Goal: Navigation & Orientation: Find specific page/section

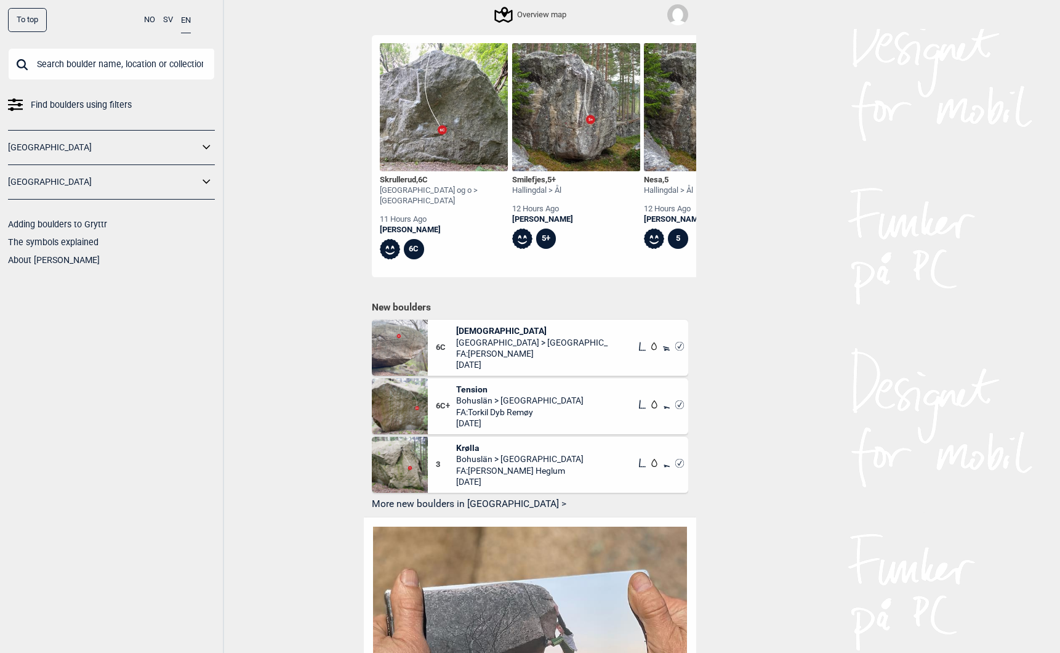
scroll to position [0, 5320]
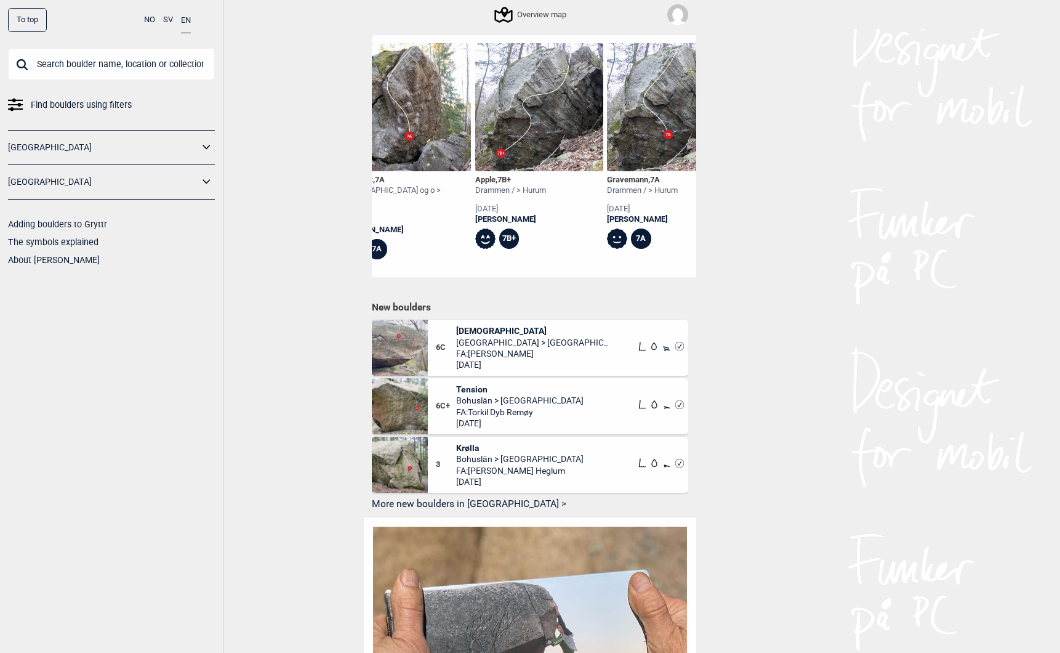
click at [204, 179] on icon at bounding box center [207, 182] width 16 height 18
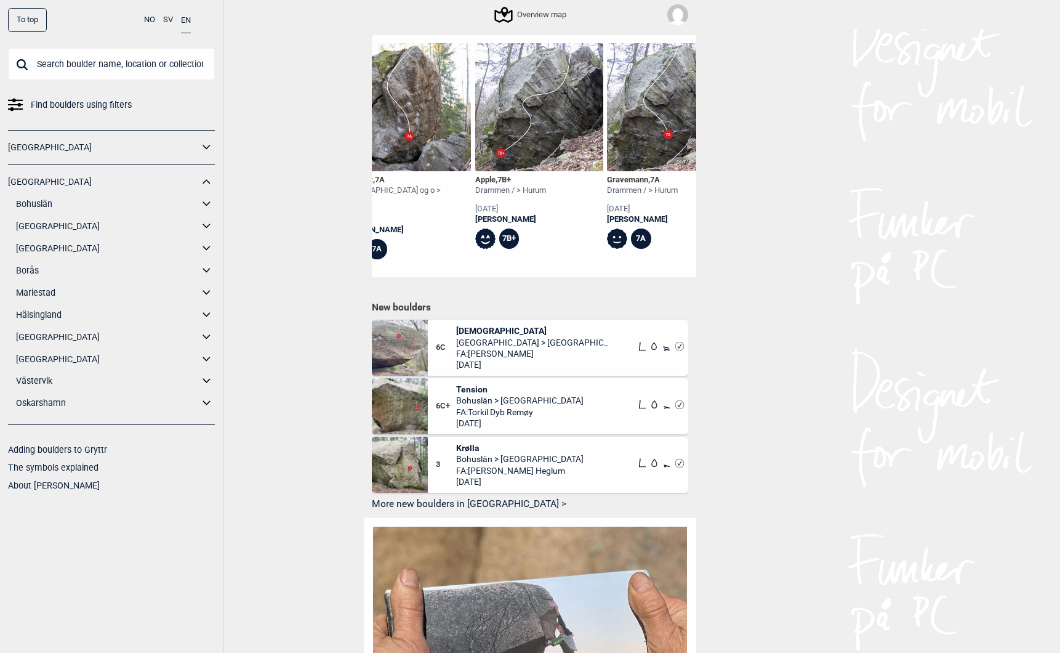
click at [208, 334] on icon at bounding box center [207, 337] width 16 height 18
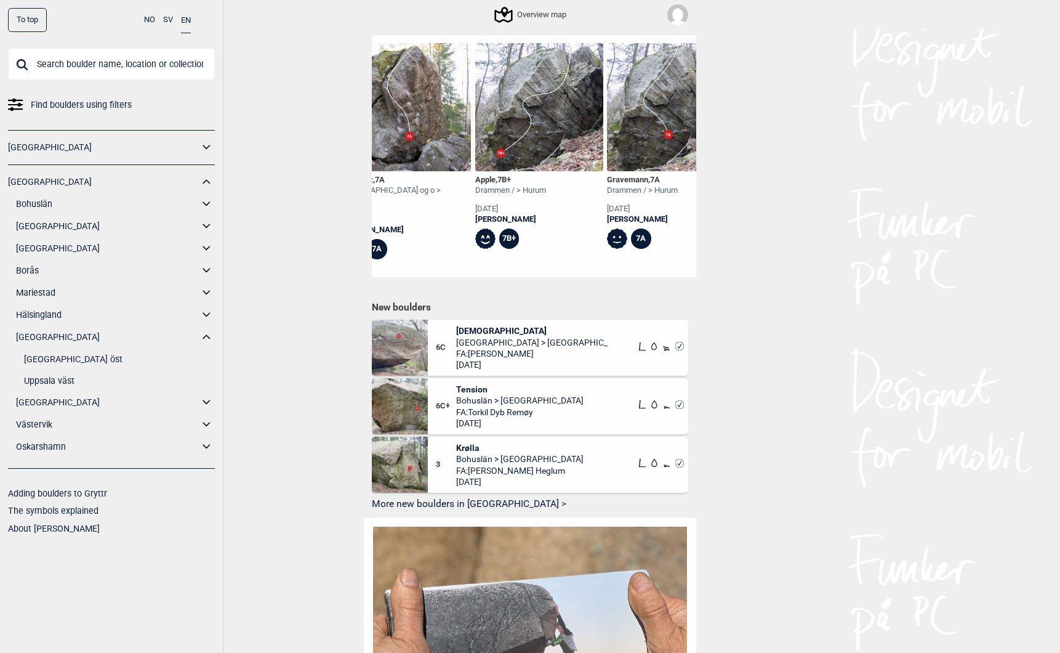
click at [63, 381] on link "Uppsala väst" at bounding box center [119, 381] width 191 height 18
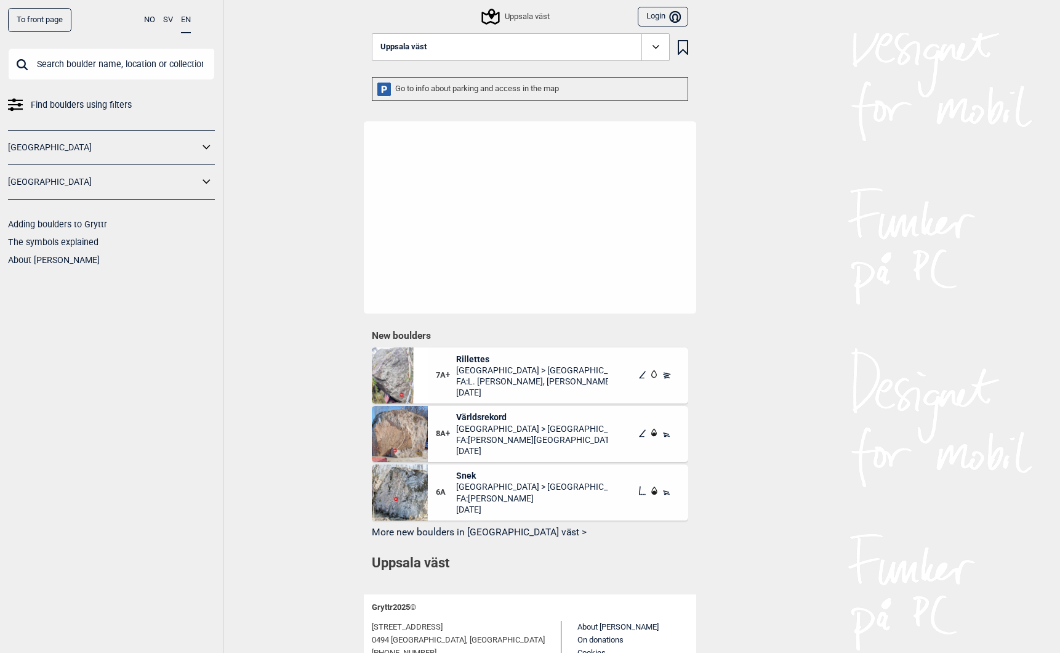
click at [516, 12] on div "Uppsala väst" at bounding box center [516, 16] width 66 height 15
